Goal: Complete application form: Complete application form

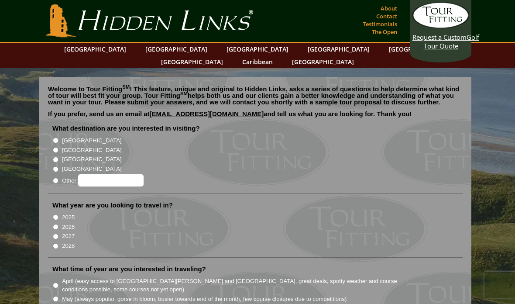
click at [55, 138] on input "[GEOGRAPHIC_DATA]" at bounding box center [56, 141] width 6 height 6
radio input "true"
click at [56, 138] on input "[GEOGRAPHIC_DATA]" at bounding box center [56, 141] width 6 height 6
click at [54, 147] on input "[GEOGRAPHIC_DATA]" at bounding box center [56, 150] width 6 height 6
radio input "true"
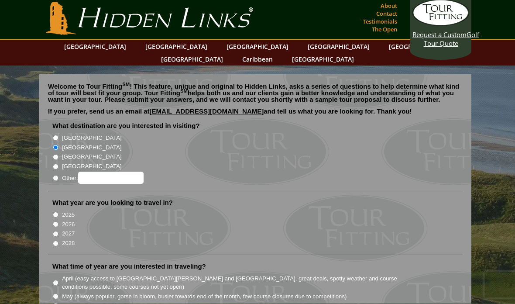
scroll to position [3, 0]
click at [64, 220] on label "2026" at bounding box center [68, 224] width 13 height 9
click at [59, 221] on input "2026" at bounding box center [56, 224] width 6 height 6
radio input "true"
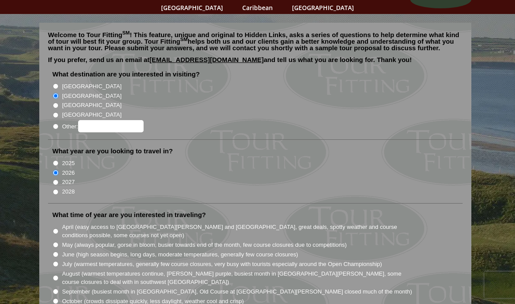
scroll to position [55, 0]
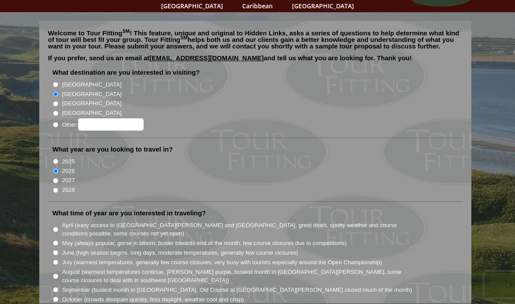
click at [64, 249] on label "June (high season begins, long days, moderate temperatures, generally few cours…" at bounding box center [180, 253] width 236 height 9
click at [59, 250] on input "June (high season begins, long days, moderate temperatures, generally few cours…" at bounding box center [56, 253] width 6 height 6
radio input "true"
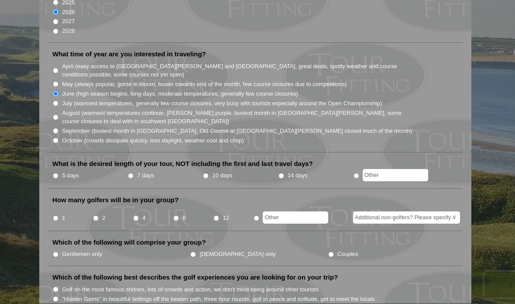
scroll to position [215, 0]
click at [64, 171] on label "5 days" at bounding box center [70, 175] width 17 height 9
click at [59, 173] on input "5 days" at bounding box center [56, 176] width 6 height 6
radio input "true"
click at [139, 215] on input "4" at bounding box center [136, 218] width 6 height 6
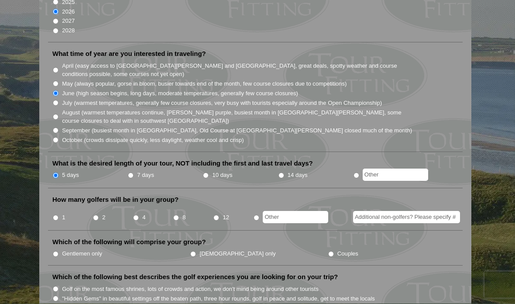
radio input "true"
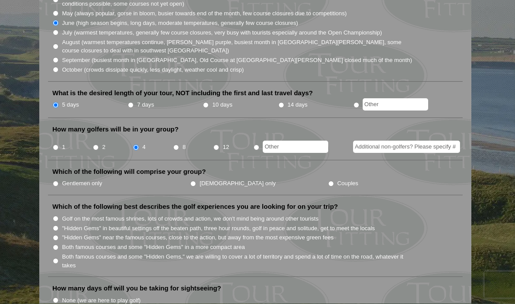
scroll to position [286, 0]
click at [63, 179] on label "Gentlemen only" at bounding box center [82, 183] width 40 height 9
click at [59, 181] on input "Gentlemen only" at bounding box center [56, 184] width 6 height 6
radio input "true"
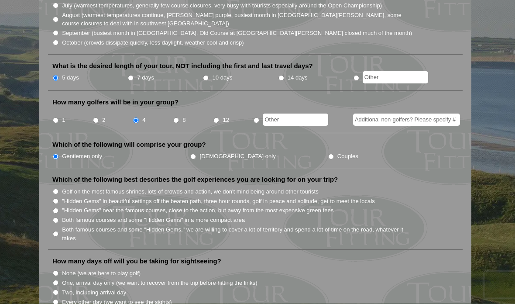
scroll to position [313, 0]
click at [60, 187] on li "Golf on the most famous shrines, lots of crowds and action, we don't mind being…" at bounding box center [258, 192] width 413 height 10
click at [61, 187] on li "Golf on the most famous shrines, lots of crowds and action, we don't mind being…" at bounding box center [258, 192] width 413 height 10
click at [60, 187] on li "Golf on the most famous shrines, lots of crowds and action, we don't mind being…" at bounding box center [258, 192] width 413 height 10
click at [62, 187] on li "Golf on the most famous shrines, lots of crowds and action, we don't mind being…" at bounding box center [258, 192] width 413 height 10
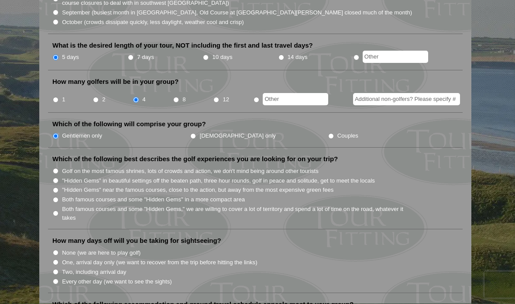
scroll to position [332, 0]
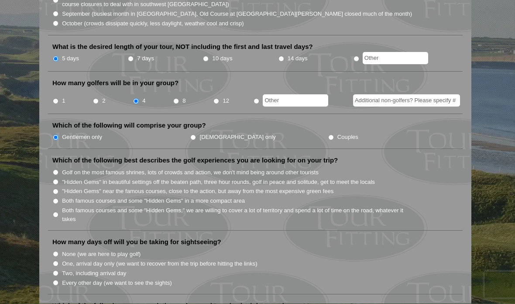
click at [59, 170] on input "Golf on the most famous shrines, lots of crowds and action, we don't mind being…" at bounding box center [56, 173] width 6 height 6
radio input "true"
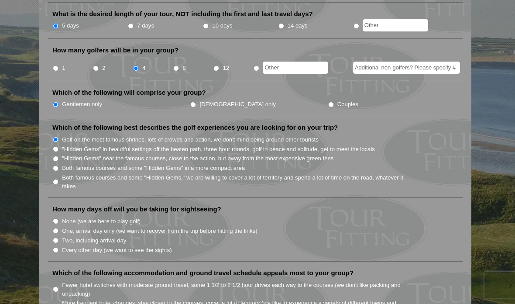
scroll to position [366, 0]
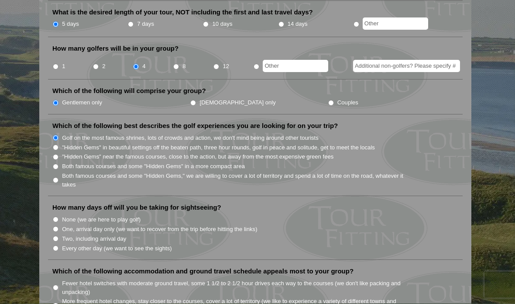
click at [61, 215] on li "None (we are here to play golf)" at bounding box center [258, 220] width 413 height 10
click at [58, 217] on input "None (we are here to play golf)" at bounding box center [56, 220] width 6 height 6
radio input "true"
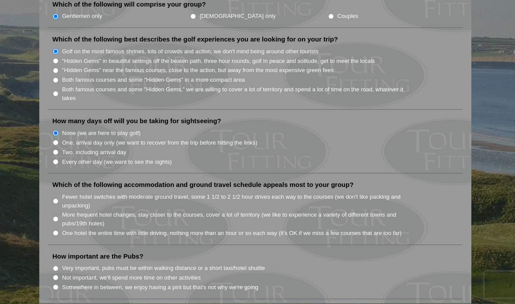
scroll to position [454, 0]
click at [59, 229] on input "One hotel the entire time with little driving, nothing more than an hour or so …" at bounding box center [56, 232] width 6 height 6
radio input "true"
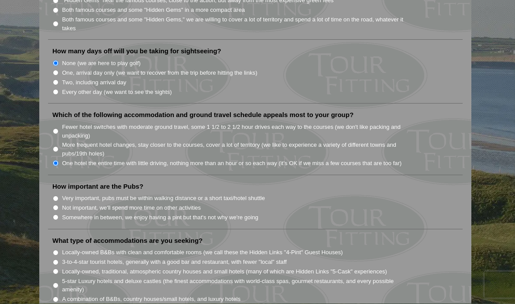
scroll to position [523, 0]
click at [62, 193] on li "Very important, pubs must be within walking distance or a short taxi/hotel shut…" at bounding box center [258, 198] width 413 height 10
click at [60, 193] on li "Very important, pubs must be within walking distance or a short taxi/hotel shut…" at bounding box center [258, 198] width 413 height 10
click at [58, 196] on input "Very important, pubs must be within walking distance or a short taxi/hotel shut…" at bounding box center [56, 199] width 6 height 6
radio input "true"
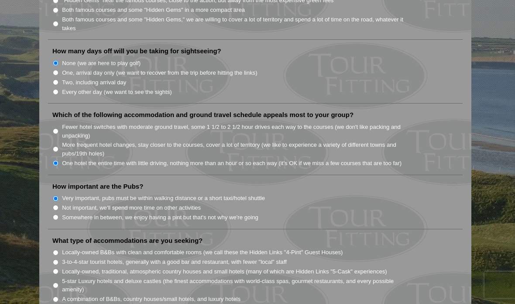
click at [56, 259] on input "3-to-4-star tourist hotels, generally with a good bar and restaurant, with fewe…" at bounding box center [56, 262] width 6 height 6
radio input "true"
click at [59, 269] on input "Locally-owned, traditional, atmospheric country houses and small hotels (many o…" at bounding box center [56, 272] width 6 height 6
radio input "true"
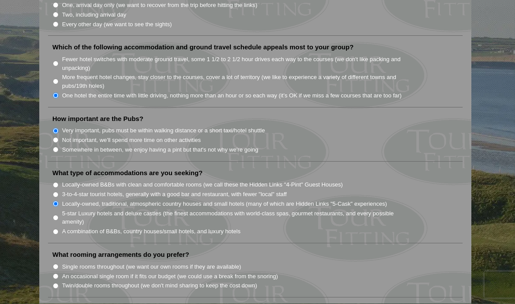
scroll to position [592, 0]
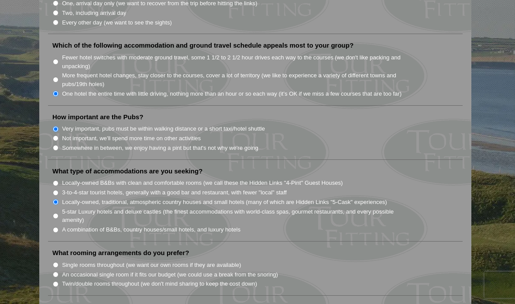
click at [55, 272] on input "An occasional single room if it fits our budget (we could use a break from the …" at bounding box center [56, 275] width 6 height 6
radio input "true"
click at [59, 281] on input "Twin/double rooms throughout (we don't mind sharing to keep the cost down)" at bounding box center [56, 284] width 6 height 6
radio input "true"
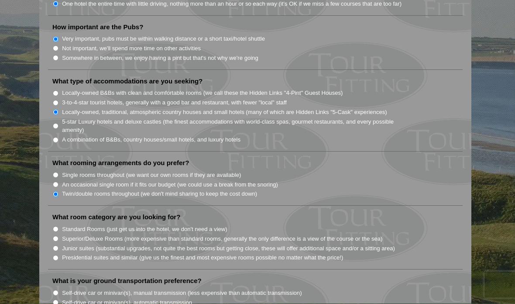
scroll to position [682, 0]
click at [59, 213] on li "What room category are you looking for? Standard Rooms (just get us into the ho…" at bounding box center [255, 241] width 415 height 57
click at [58, 226] on input "Standard Rooms (just get us into the hotel, we don't need a view)" at bounding box center [56, 229] width 6 height 6
radio input "true"
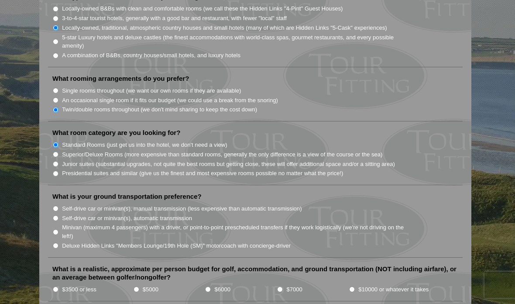
scroll to position [768, 0]
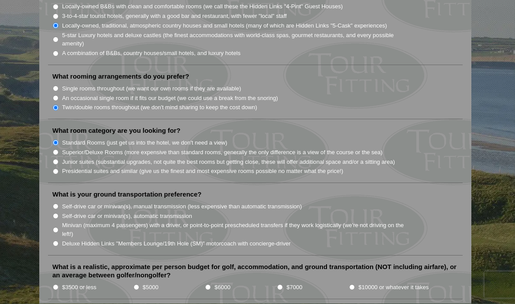
click at [57, 228] on input "Minivan (maximum 4 passengers) with a driver, or point-to-point prescheduled tr…" at bounding box center [56, 231] width 6 height 6
radio input "true"
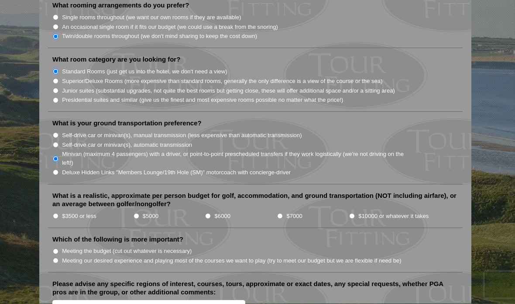
scroll to position [840, 0]
click at [211, 213] on input "$6000" at bounding box center [208, 216] width 6 height 6
radio input "true"
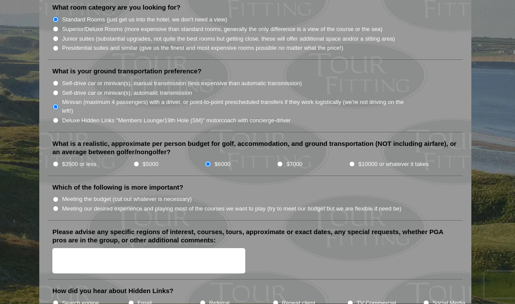
scroll to position [892, 0]
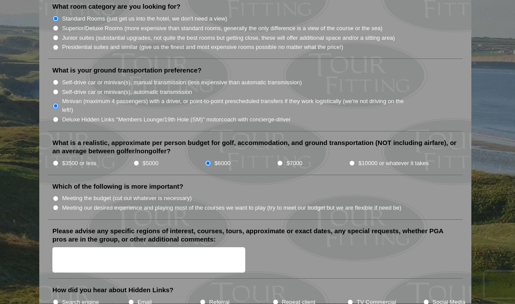
click at [59, 205] on input "Meeting our desired experience and playing most of the courses we want to play …" at bounding box center [56, 208] width 6 height 6
radio input "true"
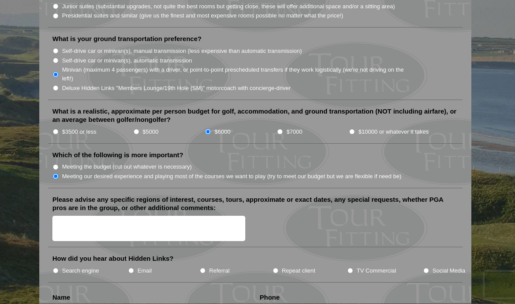
scroll to position [925, 0]
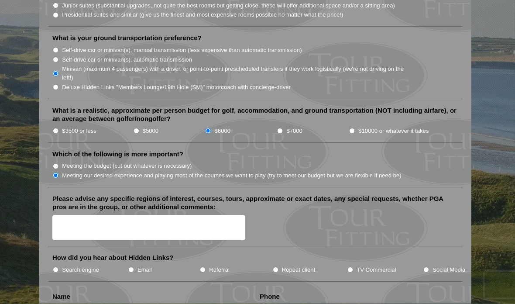
click at [349, 267] on input "TV Commercial" at bounding box center [351, 270] width 6 height 6
radio input "true"
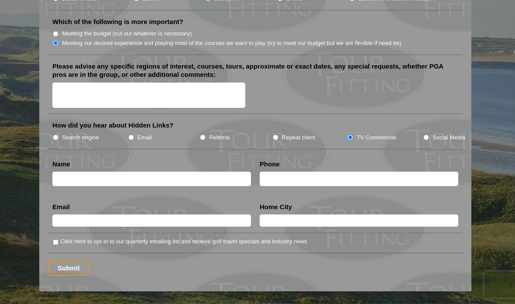
scroll to position [1058, 0]
click at [58, 239] on input "Click here to opt-in to our quarterly emailing list and receive golf travel spe…" at bounding box center [56, 242] width 6 height 6
checkbox input "true"
click at [237, 83] on textarea "Please advise any specific regions of interest, courses, tours, approximate or …" at bounding box center [148, 96] width 193 height 26
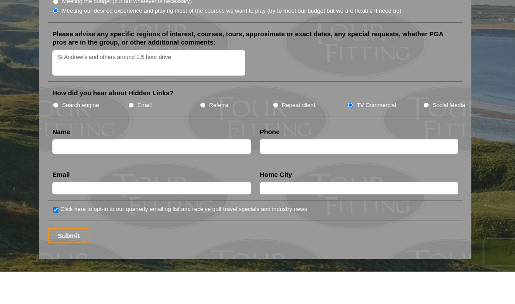
type textarea "St Andrew’s and others around 1.5 hour drive"
click at [229, 172] on input "text" at bounding box center [151, 179] width 199 height 14
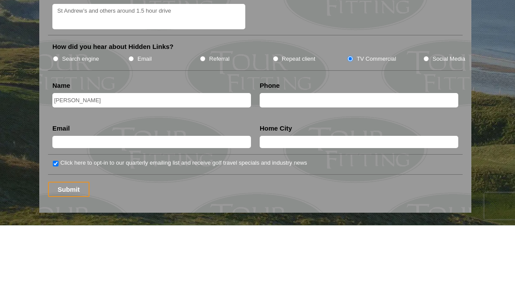
type input "[PERSON_NAME]"
click at [338, 172] on input "text" at bounding box center [359, 179] width 199 height 14
type input "2173713461"
type input "[EMAIL_ADDRESS][DOMAIN_NAME]"
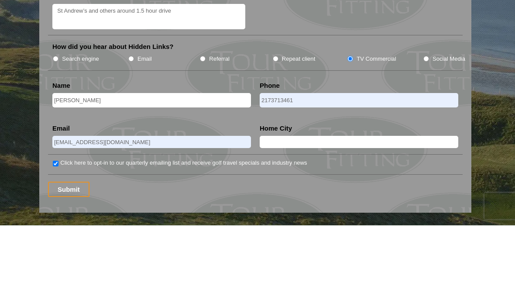
scroll to position [1136, 0]
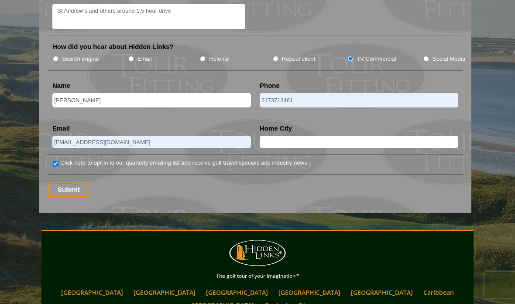
type input "Ocala"
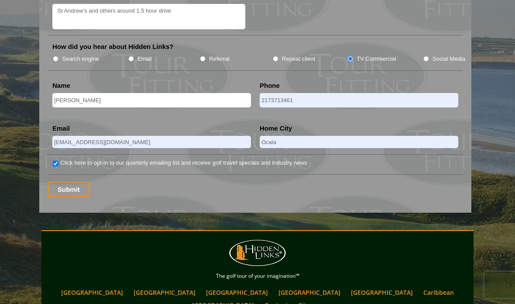
click at [86, 182] on input "Submit" at bounding box center [68, 189] width 41 height 15
